Goal: Task Accomplishment & Management: Manage account settings

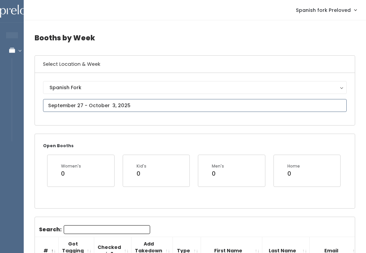
click at [287, 105] on input "text" at bounding box center [195, 105] width 304 height 13
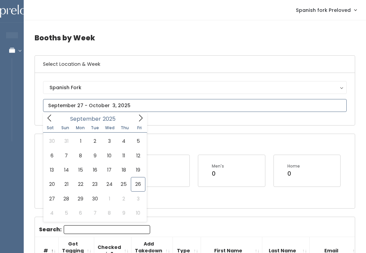
type input "[DATE] to [DATE]"
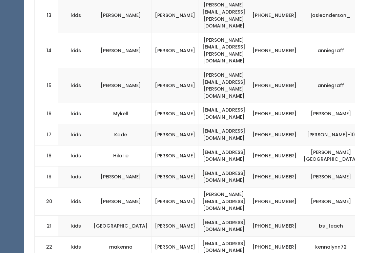
scroll to position [517, 0]
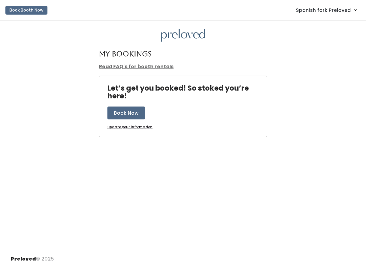
click at [341, 9] on span "Spanish fork Preloved" at bounding box center [323, 9] width 55 height 7
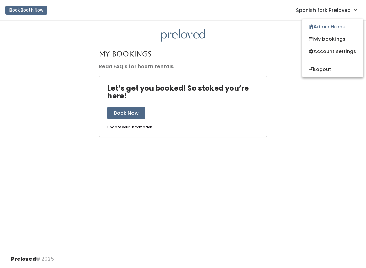
click at [333, 26] on link "Admin Home" at bounding box center [332, 27] width 61 height 12
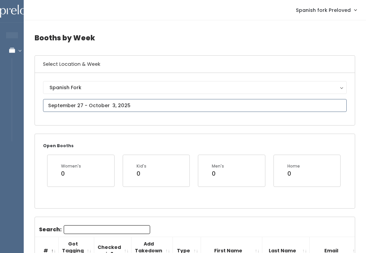
click at [327, 107] on input "text" at bounding box center [195, 105] width 304 height 13
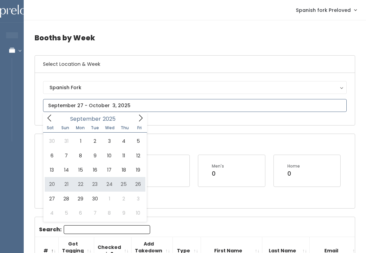
type input "September 20 to September 26"
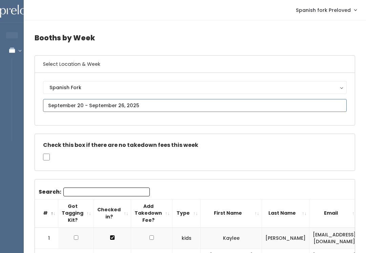
click at [272, 109] on input "text" at bounding box center [195, 105] width 304 height 13
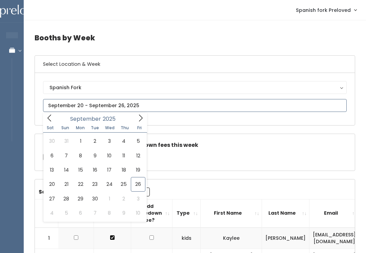
type input "September 13 to September 19"
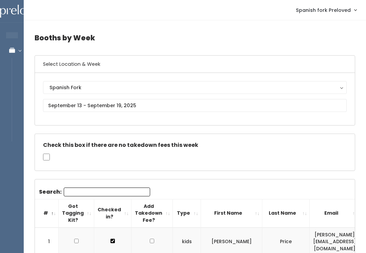
click at [183, 86] on div "Spanish Fork" at bounding box center [194, 87] width 291 height 7
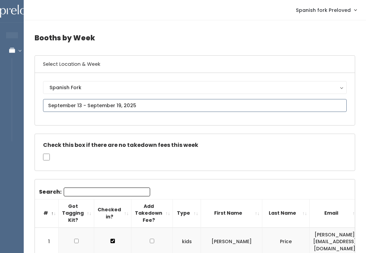
click at [165, 107] on input "text" at bounding box center [195, 105] width 304 height 13
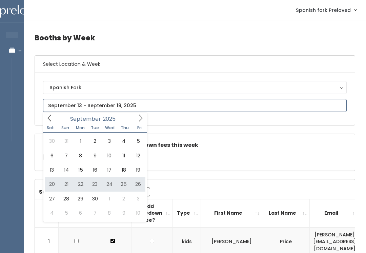
type input "September 20 to September 26"
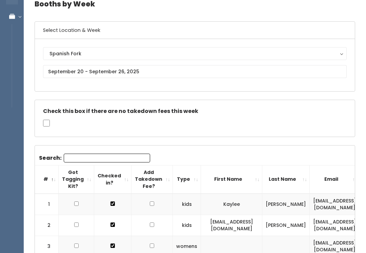
scroll to position [34, 0]
click at [111, 156] on input "Search:" at bounding box center [107, 158] width 86 height 9
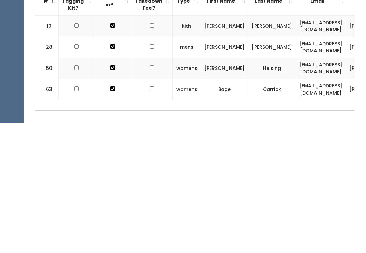
scroll to position [102, 0]
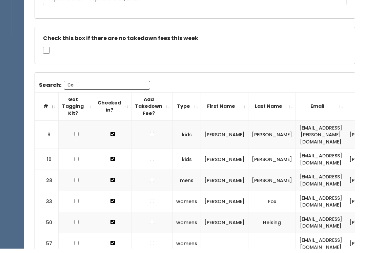
type input "C"
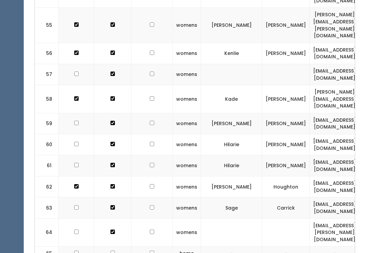
scroll to position [1532, 0]
